Goal: Task Accomplishment & Management: Manage account settings

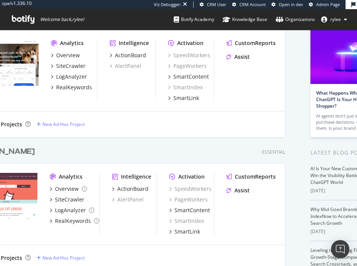
scroll to position [55, 0]
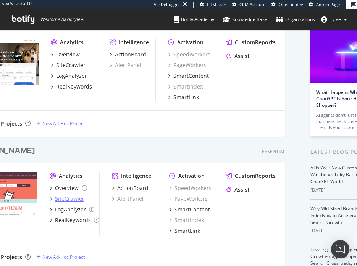
click at [64, 199] on div "SiteCrawler" at bounding box center [69, 199] width 29 height 8
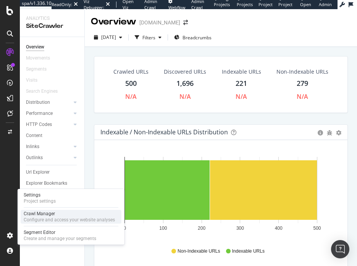
click at [54, 220] on div "Configure and access your website analyses" at bounding box center [69, 220] width 91 height 6
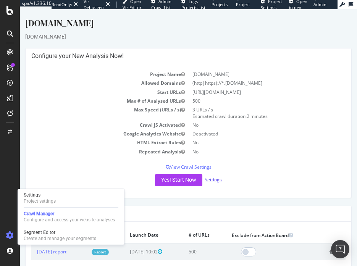
click at [216, 181] on link "Settings" at bounding box center [212, 179] width 17 height 6
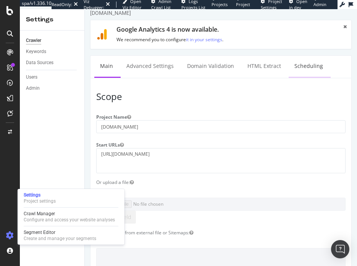
click at [294, 62] on link "Scheduling" at bounding box center [308, 66] width 40 height 21
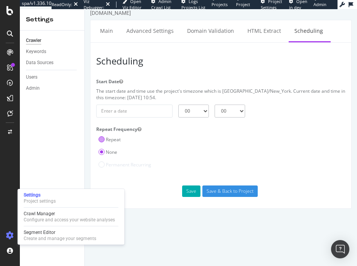
click at [114, 139] on label "Repeat" at bounding box center [109, 139] width 22 height 6
click at [85, 9] on input "Repeat" at bounding box center [85, 9] width 0 height 0
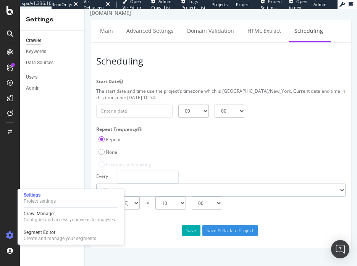
click at [203, 188] on select "Day Week Month" at bounding box center [220, 189] width 249 height 13
click at [96, 183] on select "Day Week Month" at bounding box center [220, 189] width 249 height 13
click at [146, 224] on div "Scheduling Start Date The start date and time use the project's timezone which …" at bounding box center [220, 145] width 261 height 206
click at [140, 206] on select "[DATE] [DATE] [DATE] [DATE] [DATE] [DATE] [DATE]" at bounding box center [123, 202] width 32 height 13
click at [107, 196] on select "[DATE] [DATE] [DATE] [DATE] [DATE] [DATE] [DATE]" at bounding box center [123, 202] width 32 height 13
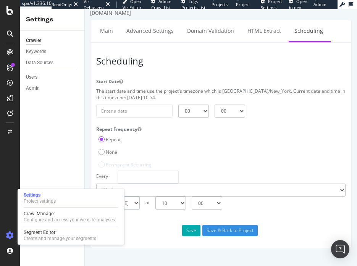
click at [140, 205] on select "[DATE] [DATE] [DATE] [DATE] [DATE] [DATE] [DATE]" at bounding box center [123, 202] width 32 height 13
click at [107, 196] on select "[DATE] [DATE] [DATE] [DATE] [DATE] [DATE] [DATE]" at bounding box center [123, 202] width 32 height 13
click at [183, 204] on select "00 01 02 03 04 05 06 07 08 09 10 11 12 13 14 15 16 17 18 19 20 21 22 23" at bounding box center [170, 202] width 31 height 13
select select "3"
click at [155, 196] on select "00 01 02 03 04 05 06 07 08 09 10 11 12 13 14 15 16 17 18 19 20 21 22 23" at bounding box center [170, 202] width 31 height 13
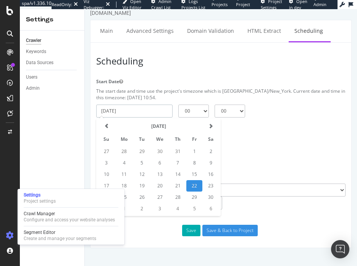
click at [156, 113] on input "2025-08-22" at bounding box center [134, 110] width 76 height 13
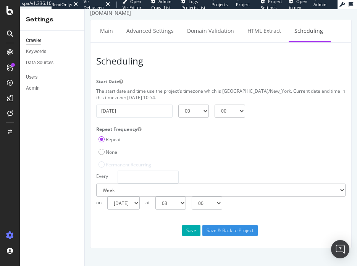
click at [82, 170] on div "Crawler Keywords Data Sources Users Admin" at bounding box center [52, 148] width 64 height 235
click at [125, 112] on input "2025-08-22" at bounding box center [134, 110] width 76 height 13
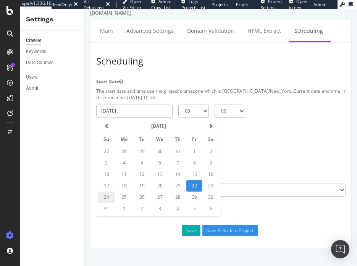
click at [108, 196] on td "24" at bounding box center [106, 196] width 17 height 11
type input "2025-08-24"
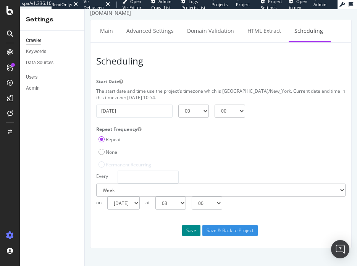
click at [190, 231] on button "Save" at bounding box center [191, 230] width 18 height 11
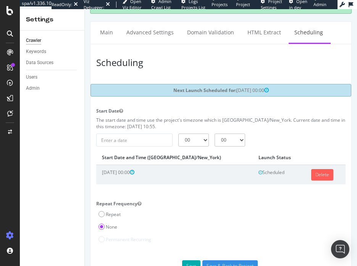
scroll to position [24, 0]
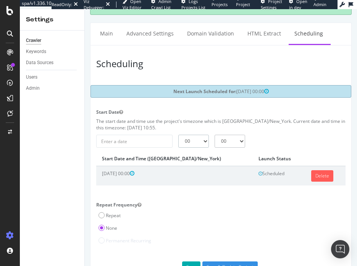
click at [198, 143] on select "00 01 02 03 04 05 06 07 08 09 10 11 12 13 14 15 16 17 18 19 20 21 22 23" at bounding box center [193, 141] width 31 height 13
select select "3"
click at [178, 135] on select "00 01 02 03 04 05 06 07 08 09 10 11 12 13 14 15 16 17 18 19 20 21 22 23" at bounding box center [193, 141] width 31 height 13
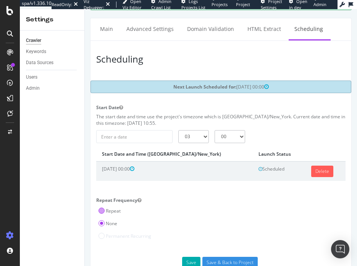
click at [116, 208] on label "Repeat" at bounding box center [109, 210] width 22 height 6
click at [85, 9] on input "Repeat" at bounding box center [85, 9] width 0 height 0
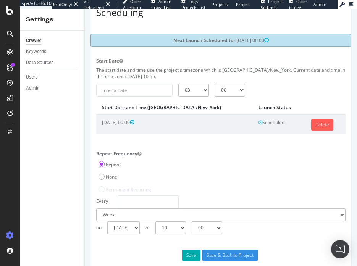
scroll to position [89, 0]
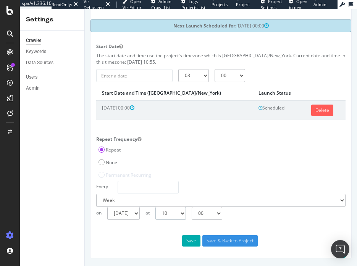
click at [182, 217] on select "00 01 02 03 04 05 06 07 08 09 10 11 12 13 14 15 16 17 18 19 20 21 22 23" at bounding box center [170, 213] width 31 height 13
select select "3"
click at [155, 207] on select "00 01 02 03 04 05 06 07 08 09 10 11 12 13 14 15 16 17 18 19 20 21 22 23" at bounding box center [170, 213] width 31 height 13
click at [186, 242] on button "Save" at bounding box center [191, 240] width 18 height 11
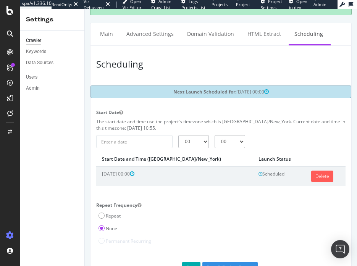
scroll to position [50, 0]
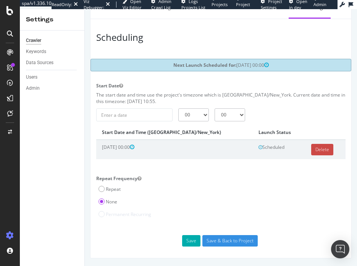
click at [312, 153] on link "Delete" at bounding box center [322, 149] width 22 height 11
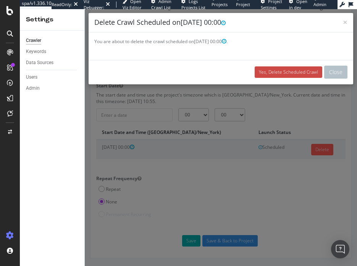
click at [291, 71] on link "Yes, Delete Scheduled Crawl" at bounding box center [287, 71] width 67 height 11
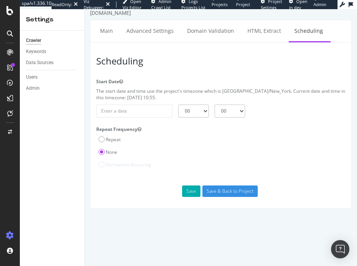
scroll to position [0, 0]
click at [119, 143] on div "Repeat" at bounding box center [109, 138] width 27 height 13
click at [108, 140] on label "Repeat" at bounding box center [109, 139] width 22 height 6
click at [85, 9] on input "Repeat" at bounding box center [85, 9] width 0 height 0
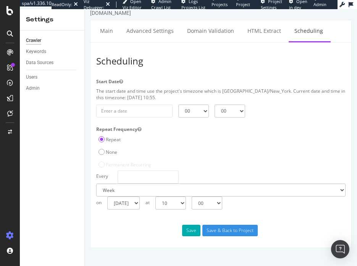
click at [140, 204] on select "[DATE] [DATE] [DATE] [DATE] [DATE] [DATE] [DATE]" at bounding box center [123, 202] width 32 height 13
click at [183, 205] on select "00 01 02 03 04 05 06 07 08 09 10 11 12 13 14 15 16 17 18 19 20 21 22 23" at bounding box center [170, 202] width 31 height 13
click at [155, 196] on select "00 01 02 03 04 05 06 07 08 09 10 11 12 13 14 15 16 17 18 19 20 21 22 23" at bounding box center [170, 202] width 31 height 13
click at [186, 205] on select "00 01 02 03 04 05 06 07 08 09 10 11 12 13 14 15 16 17 18 19 20 21 22 23" at bounding box center [170, 202] width 31 height 13
select select "3"
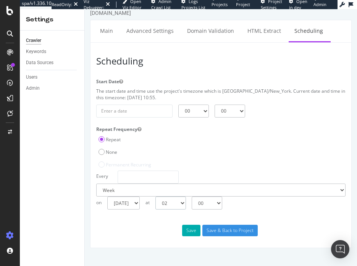
click at [155, 196] on select "00 01 02 03 04 05 06 07 08 09 10 11 12 13 14 15 16 17 18 19 20 21 22 23" at bounding box center [170, 202] width 31 height 13
click at [191, 230] on button "Save" at bounding box center [191, 230] width 18 height 11
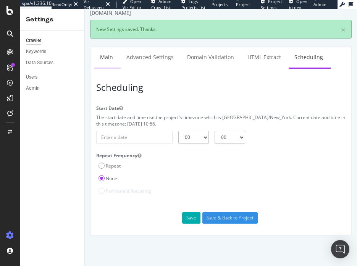
click at [113, 56] on link "Main" at bounding box center [106, 57] width 24 height 21
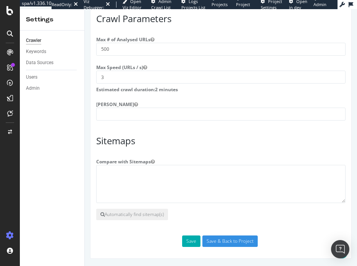
scroll to position [586, 0]
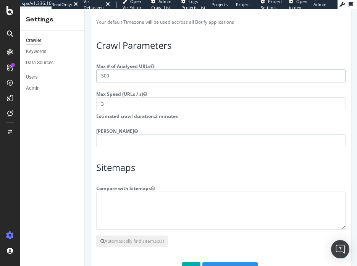
click at [126, 79] on input "500" at bounding box center [220, 75] width 249 height 13
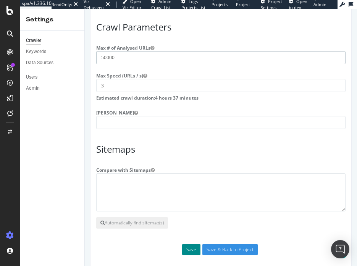
type input "50000"
click at [193, 253] on button "Save" at bounding box center [191, 249] width 18 height 11
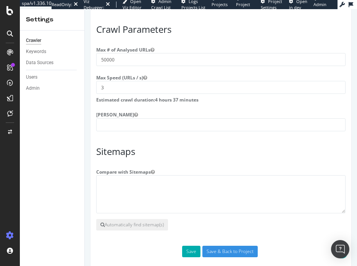
scroll to position [639, 0]
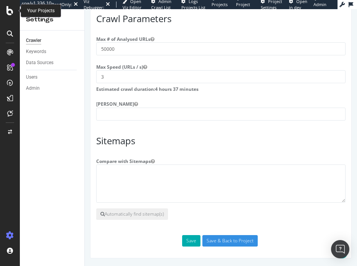
click at [8, 15] on icon at bounding box center [9, 10] width 7 height 9
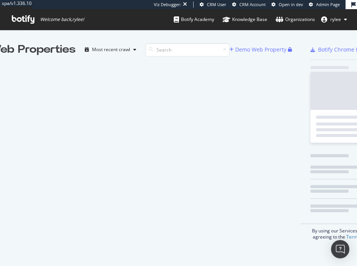
scroll to position [266, 357]
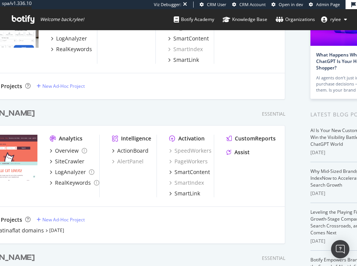
scroll to position [95, 0]
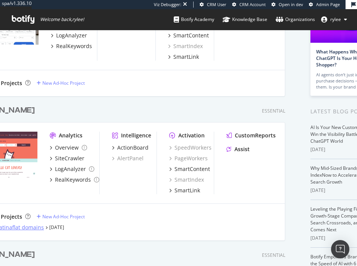
click at [31, 227] on div "Other catinaflat domains" at bounding box center [12, 227] width 64 height 8
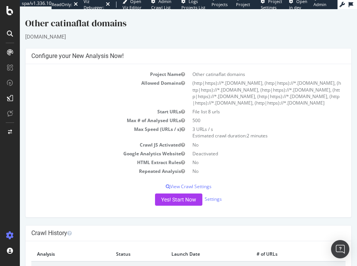
scroll to position [32, 0]
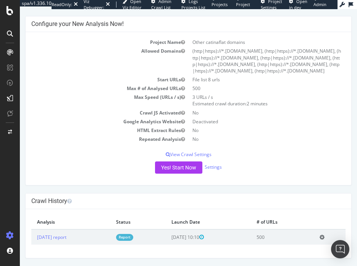
click at [212, 170] on div "Yes! Start Now Settings" at bounding box center [188, 167] width 314 height 12
click at [213, 165] on link "Settings" at bounding box center [212, 167] width 17 height 6
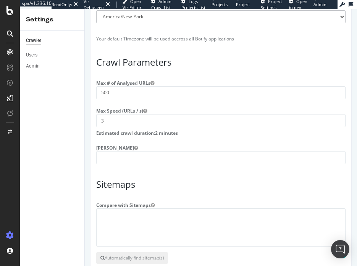
scroll to position [986, 0]
drag, startPoint x: 110, startPoint y: 96, endPoint x: 80, endPoint y: 92, distance: 30.4
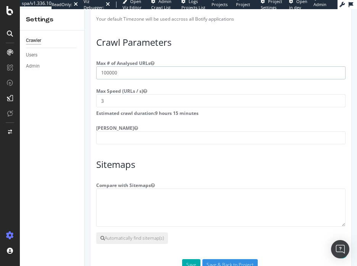
scroll to position [1030, 0]
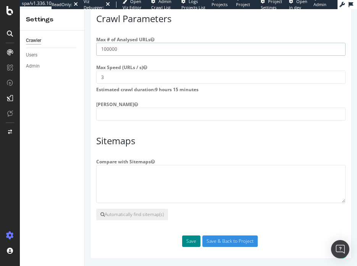
type input "100000"
click at [189, 244] on button "Save" at bounding box center [191, 240] width 18 height 11
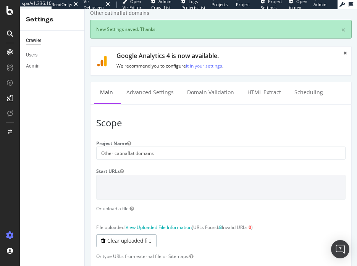
scroll to position [0, 0]
click at [153, 95] on link "Advanced Settings" at bounding box center [150, 92] width 59 height 21
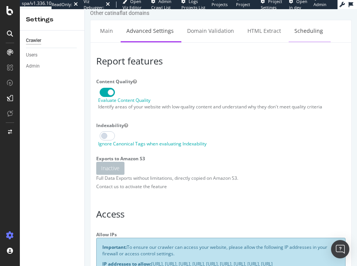
click at [304, 34] on link "Scheduling" at bounding box center [308, 30] width 40 height 21
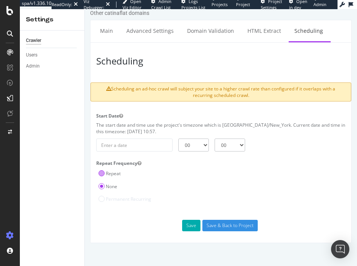
click at [111, 174] on label "Repeat" at bounding box center [109, 173] width 22 height 6
click at [85, 9] on input "Repeat" at bounding box center [85, 9] width 0 height 0
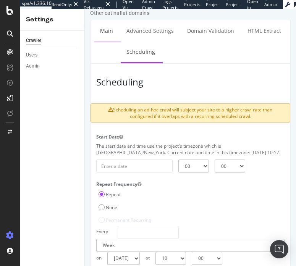
click at [98, 29] on link "Main" at bounding box center [106, 30] width 24 height 21
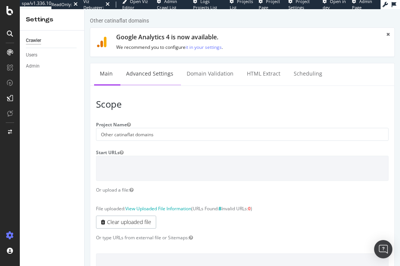
click at [135, 73] on link "Advanced Settings" at bounding box center [150, 73] width 59 height 21
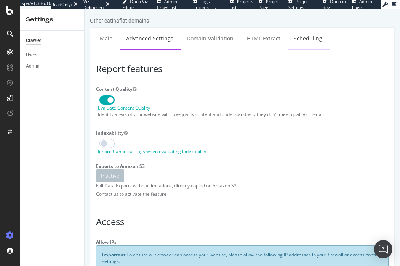
click at [303, 32] on link "Scheduling" at bounding box center [308, 38] width 40 height 21
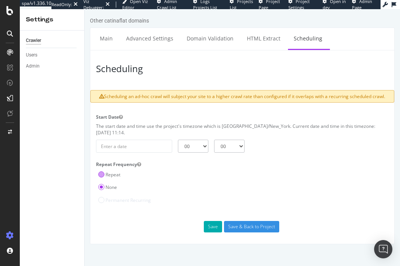
click at [117, 167] on div "Repeat" at bounding box center [109, 173] width 27 height 13
click at [101, 171] on label "Repeat" at bounding box center [109, 174] width 22 height 6
click at [85, 9] on input "Repeat" at bounding box center [85, 9] width 0 height 0
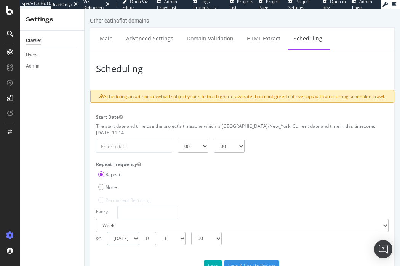
click at [140, 235] on select "[DATE] [DATE] [DATE] [DATE] [DATE] [DATE] [DATE]" at bounding box center [123, 238] width 32 height 13
select select "5"
click at [107, 232] on select "[DATE] [DATE] [DATE] [DATE] [DATE] [DATE] [DATE]" at bounding box center [123, 238] width 32 height 13
click at [185, 233] on select "00 01 02 03 04 05 06 07 08 09 10 11 12 13 14 15 16 17 18 19 20 21 22 23" at bounding box center [170, 238] width 31 height 13
click at [155, 232] on select "00 01 02 03 04 05 06 07 08 09 10 11 12 13 14 15 16 17 18 19 20 21 22 23" at bounding box center [170, 238] width 31 height 13
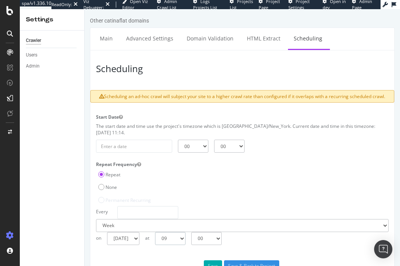
click at [178, 234] on select "00 01 02 03 04 05 06 07 08 09 10 11 12 13 14 15 16 17 18 19 20 21 22 23" at bounding box center [170, 238] width 31 height 13
select select "21"
click at [155, 232] on select "00 01 02 03 04 05 06 07 08 09 10 11 12 13 14 15 16 17 18 19 20 21 22 23" at bounding box center [170, 238] width 31 height 13
click at [210, 262] on button "Save" at bounding box center [213, 265] width 18 height 11
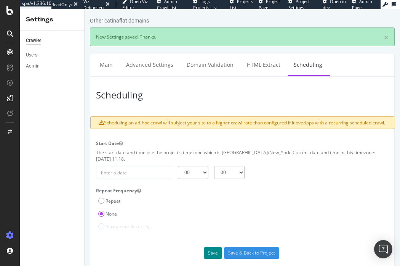
click at [210, 249] on button "Save" at bounding box center [213, 252] width 18 height 11
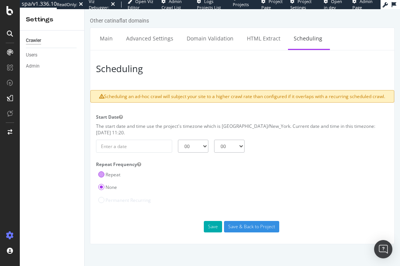
click at [104, 171] on label "Repeat" at bounding box center [109, 174] width 22 height 6
click at [85, 9] on input "Repeat" at bounding box center [85, 9] width 0 height 0
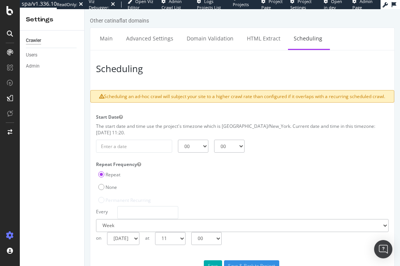
scroll to position [18, 0]
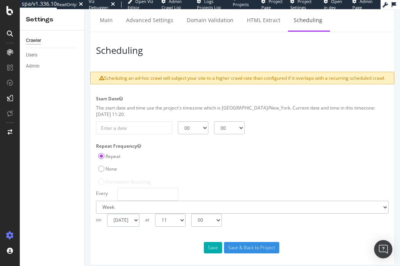
click at [140, 214] on select "[DATE] [DATE] [DATE] [DATE] [DATE] [DATE] [DATE]" at bounding box center [123, 220] width 32 height 13
select select "5"
click at [107, 214] on select "[DATE] [DATE] [DATE] [DATE] [DATE] [DATE] [DATE]" at bounding box center [123, 220] width 32 height 13
click at [186, 217] on select "00 01 02 03 04 05 06 07 08 09 10 11 12 13 14 15 16 17 18 19 20 21 22 23" at bounding box center [170, 220] width 31 height 13
select select "12"
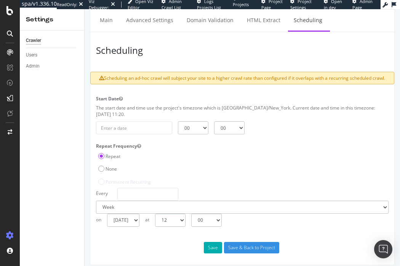
click at [155, 214] on select "00 01 02 03 04 05 06 07 08 09 10 11 12 13 14 15 16 17 18 19 20 21 22 23" at bounding box center [170, 220] width 31 height 13
click at [207, 244] on button "Save" at bounding box center [213, 247] width 18 height 11
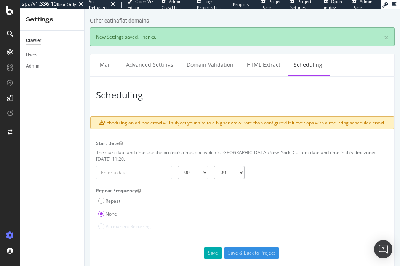
scroll to position [0, 0]
click at [106, 67] on link "Main" at bounding box center [106, 64] width 24 height 21
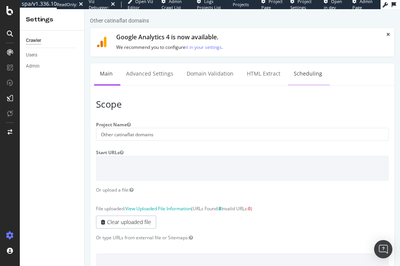
click at [310, 77] on link "Scheduling" at bounding box center [308, 73] width 40 height 21
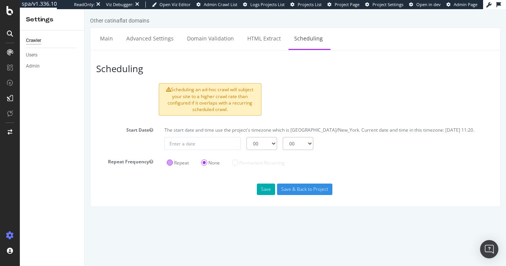
click at [174, 165] on label "Repeat" at bounding box center [178, 162] width 22 height 6
click at [85, 9] on input "Repeat" at bounding box center [85, 9] width 0 height 0
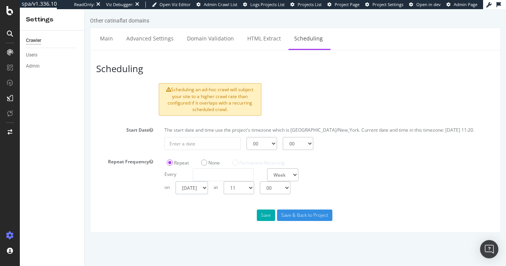
click at [199, 187] on select "[DATE] [DATE] [DATE] [DATE] [DATE] [DATE] [DATE]" at bounding box center [191, 187] width 32 height 13
select select "5"
click at [175, 181] on select "[DATE] [DATE] [DATE] [DATE] [DATE] [DATE] [DATE]" at bounding box center [191, 187] width 32 height 13
click at [254, 187] on select "00 01 02 03 04 05 06 07 08 09 10 11 12 13 14 15 16 17 18 19 20 21 22 23" at bounding box center [238, 187] width 31 height 13
select select "0"
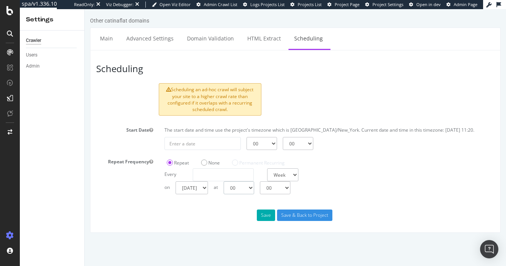
click at [223, 181] on select "00 01 02 03 04 05 06 07 08 09 10 11 12 13 14 15 16 17 18 19 20 21 22 23" at bounding box center [238, 187] width 31 height 13
click at [265, 216] on button "Save" at bounding box center [266, 214] width 18 height 11
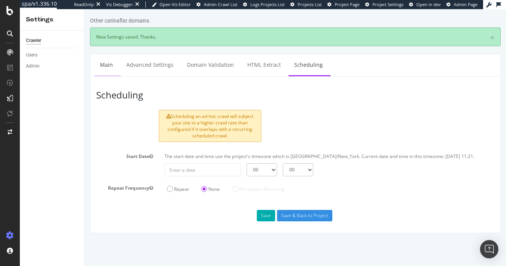
click at [111, 67] on link "Main" at bounding box center [106, 64] width 24 height 21
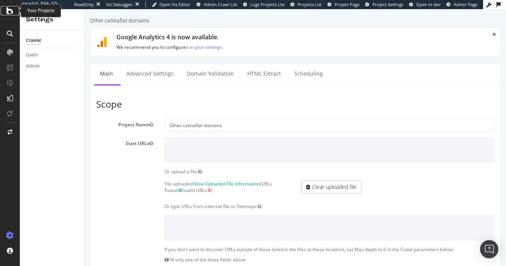
click at [8, 14] on icon at bounding box center [9, 10] width 7 height 9
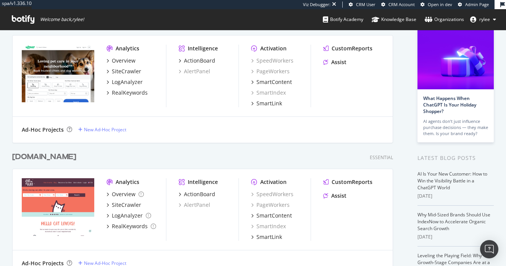
scroll to position [115, 0]
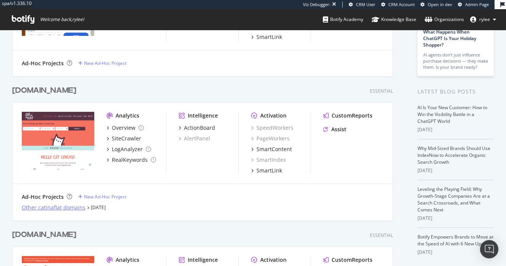
click at [67, 209] on div "Other catinaflat domains" at bounding box center [54, 208] width 64 height 8
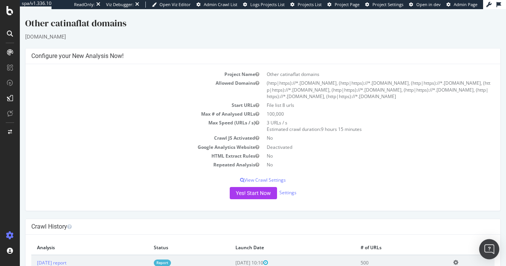
click at [400, 255] on div "Open Intercom Messenger" at bounding box center [489, 249] width 20 height 20
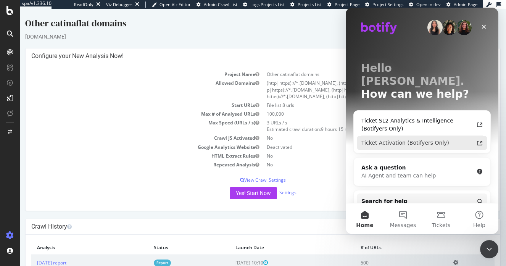
click at [400, 139] on div "Ticket Activation (Botifyers Only)" at bounding box center [417, 143] width 112 height 8
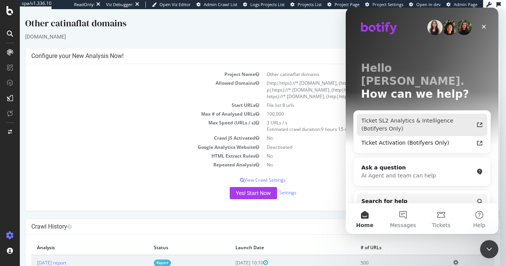
click at [400, 117] on div "Ticket SL2 Analytics & Intelligence (Botifyers Only)" at bounding box center [417, 125] width 112 height 16
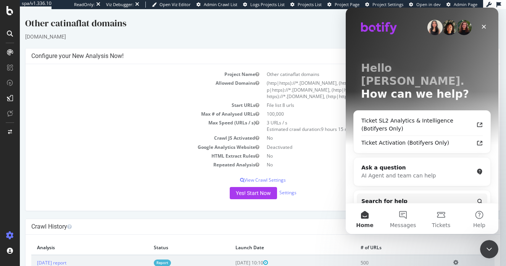
click at [232, 95] on td "Allowed Domains" at bounding box center [146, 90] width 231 height 22
click at [292, 191] on link "Settings" at bounding box center [287, 192] width 17 height 6
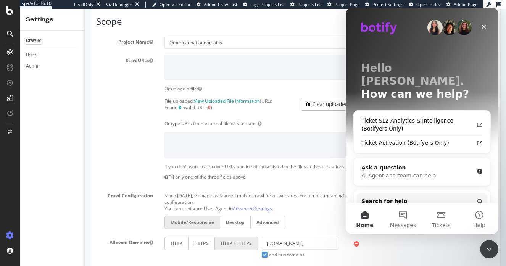
scroll to position [19, 0]
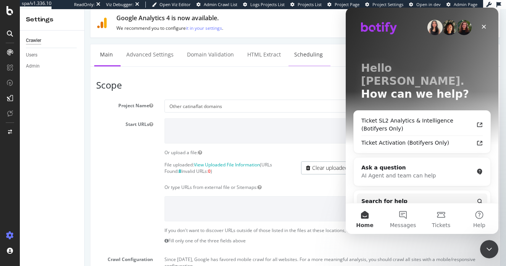
click at [304, 47] on link "Scheduling" at bounding box center [308, 54] width 40 height 21
